Goal: Information Seeking & Learning: Check status

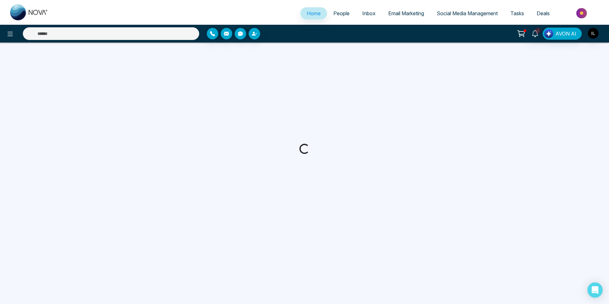
select select "*"
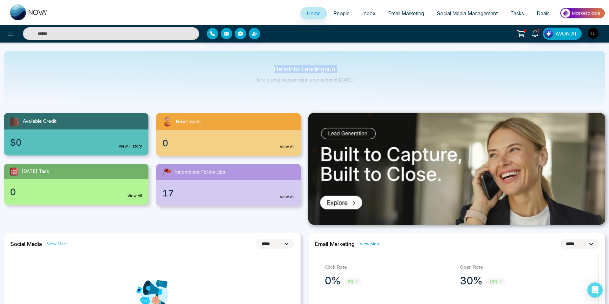
drag, startPoint x: 268, startPoint y: 68, endPoint x: 349, endPoint y: 72, distance: 81.6
click at [349, 73] on div "Hello Info Lendinghub Here's what happening in your account [DATE]." at bounding box center [305, 77] width 100 height 21
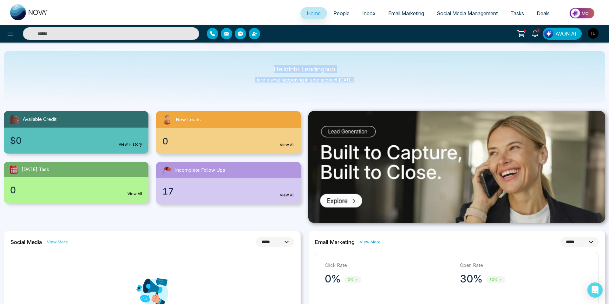
drag, startPoint x: 358, startPoint y: 82, endPoint x: 254, endPoint y: 64, distance: 106.2
click at [254, 64] on div "Hello Info Lendinghub Here's what happening in your account [DATE]." at bounding box center [304, 77] width 601 height 53
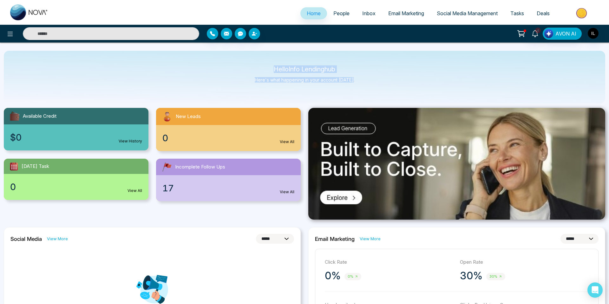
drag, startPoint x: 267, startPoint y: 61, endPoint x: 406, endPoint y: 92, distance: 142.1
click at [398, 93] on div "Hello Info Lendinghub Here's what happening in your account [DATE]." at bounding box center [304, 77] width 601 height 53
click at [437, 69] on div "Hello Info Lendinghub Here's what happening in your account [DATE]." at bounding box center [304, 77] width 601 height 53
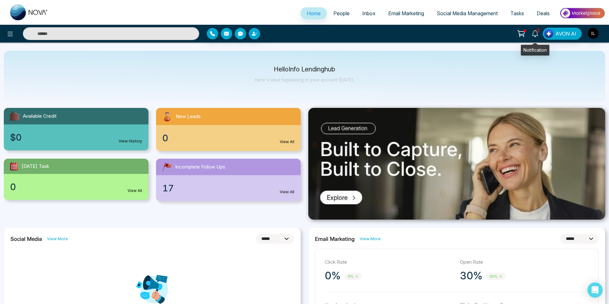
click at [537, 34] on icon at bounding box center [534, 33] width 7 height 7
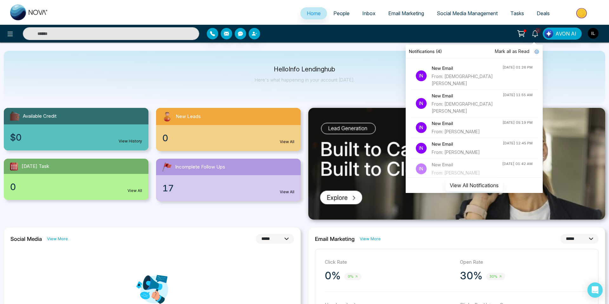
click at [491, 77] on div "From: [DEMOGRAPHIC_DATA] [PERSON_NAME]" at bounding box center [467, 80] width 71 height 14
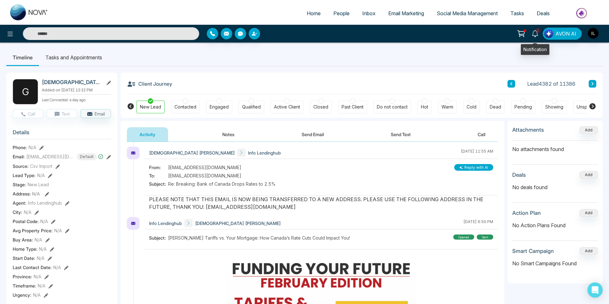
click at [536, 35] on icon at bounding box center [534, 33] width 7 height 7
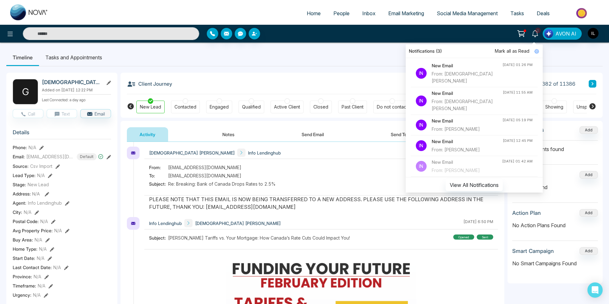
click at [472, 117] on h4 "New Email" at bounding box center [467, 120] width 71 height 7
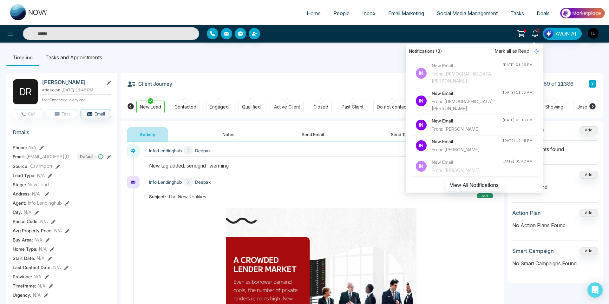
scroll to position [524, 0]
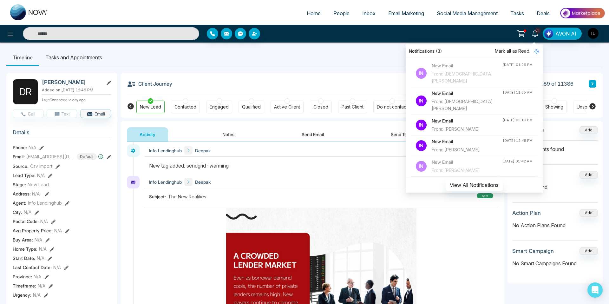
click at [463, 141] on li "In New Email From: [PERSON_NAME] [DATE] 12:45 PM" at bounding box center [474, 145] width 127 height 21
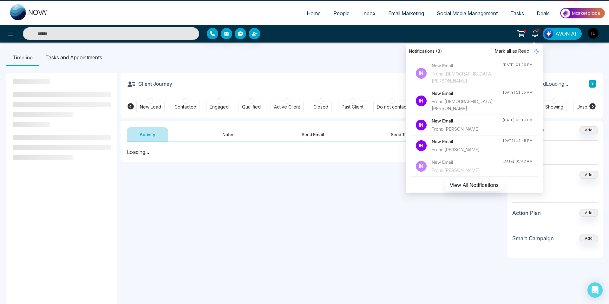
click at [463, 146] on div "From: [PERSON_NAME]" at bounding box center [467, 149] width 71 height 7
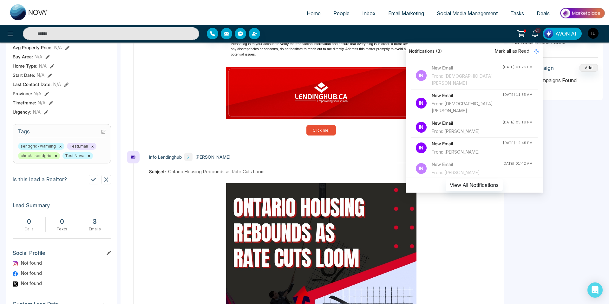
click at [449, 92] on h4 "New Email" at bounding box center [467, 95] width 71 height 7
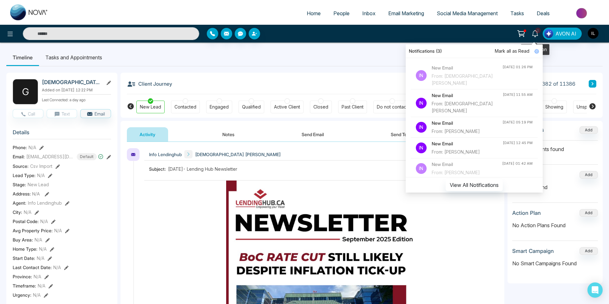
click at [532, 33] on icon at bounding box center [534, 33] width 7 height 7
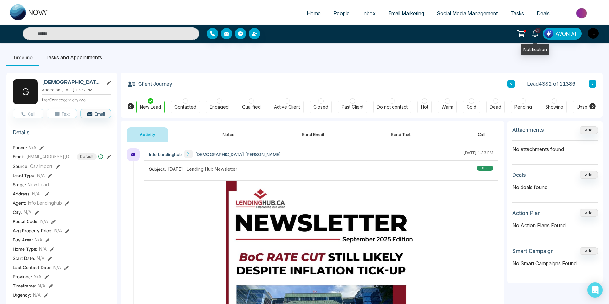
click at [524, 34] on icon at bounding box center [521, 32] width 5 height 3
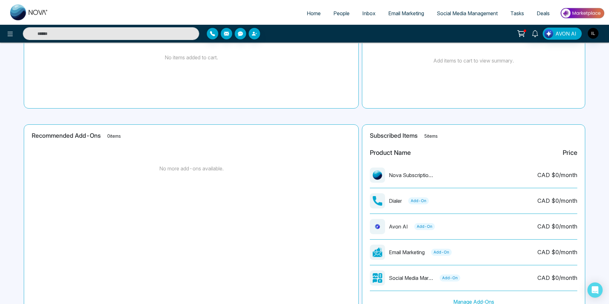
scroll to position [101, 0]
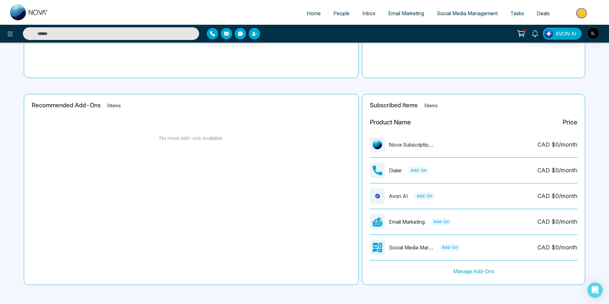
click at [333, 14] on span "People" at bounding box center [341, 13] width 16 height 6
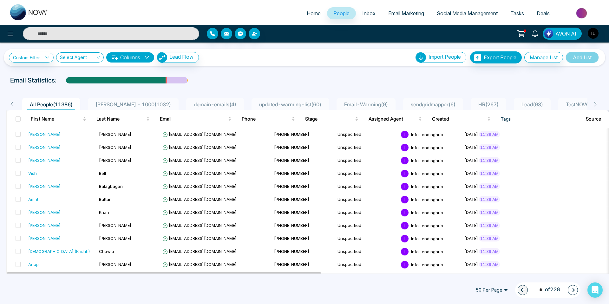
click at [140, 100] on li "[PERSON_NAME] - 1000 ( 1032 )" at bounding box center [133, 104] width 91 height 12
